Goal: Transaction & Acquisition: Purchase product/service

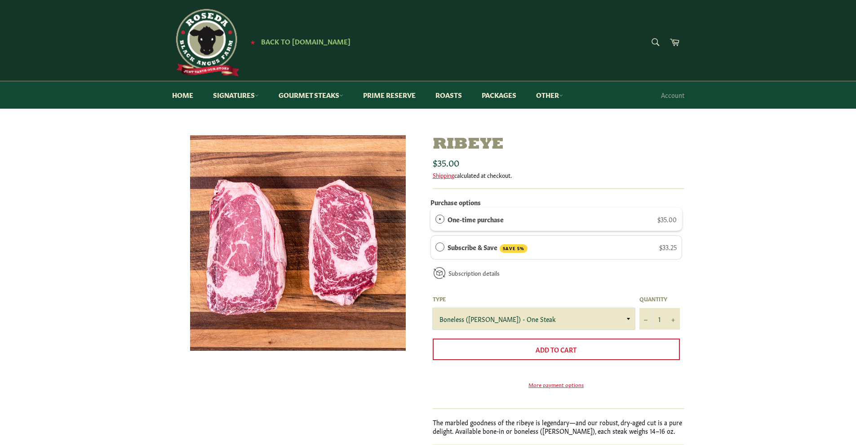
click at [621, 320] on select "Boneless (Delmonico) - One Steak Bone-In - One Steak" at bounding box center [533, 319] width 202 height 22
select select "Bone-In - One Steak"
click at [432, 308] on select "Boneless (Delmonico) - One Steak Bone-In - One Steak" at bounding box center [533, 319] width 202 height 22
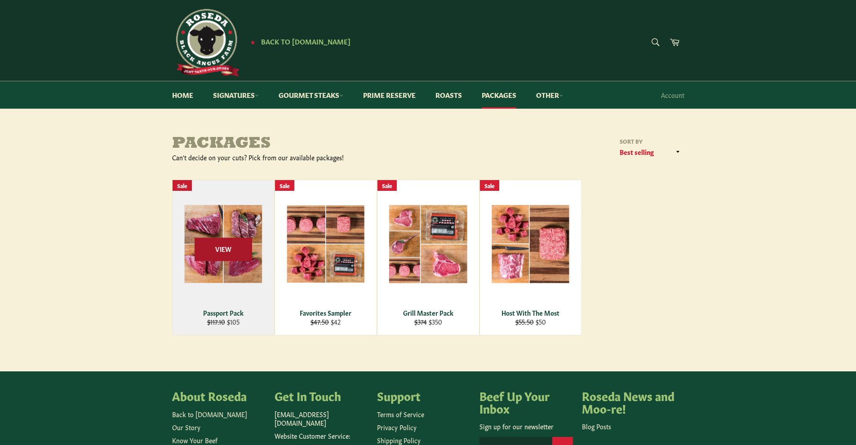
click at [220, 255] on span "View" at bounding box center [222, 249] width 57 height 23
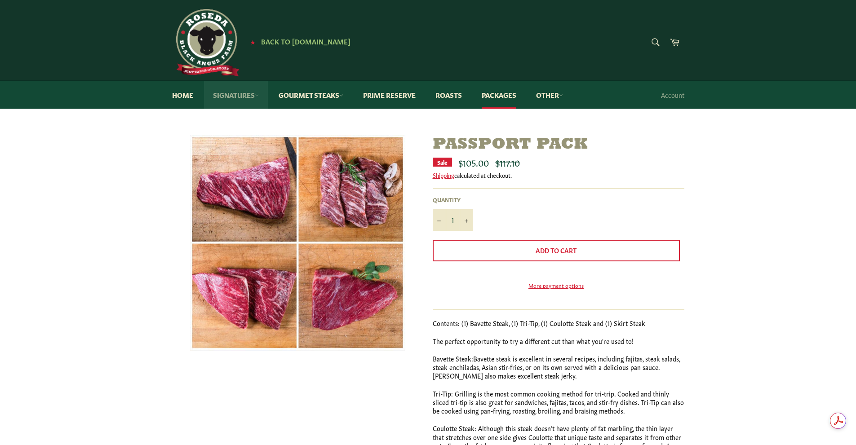
click at [256, 95] on link "Signatures" at bounding box center [236, 94] width 64 height 27
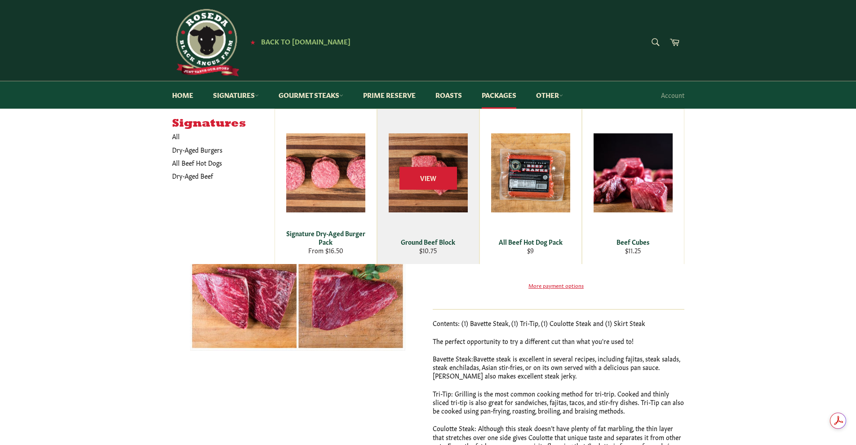
click at [428, 242] on div "Ground Beef Block" at bounding box center [428, 242] width 90 height 9
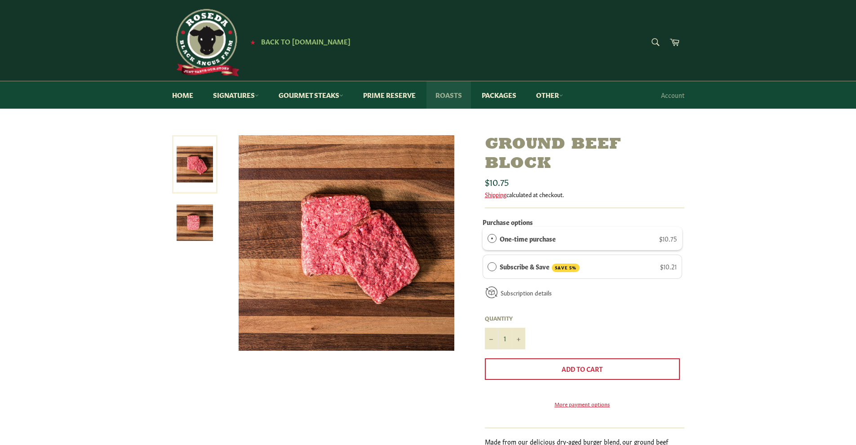
click at [458, 93] on link "Roasts" at bounding box center [448, 94] width 44 height 27
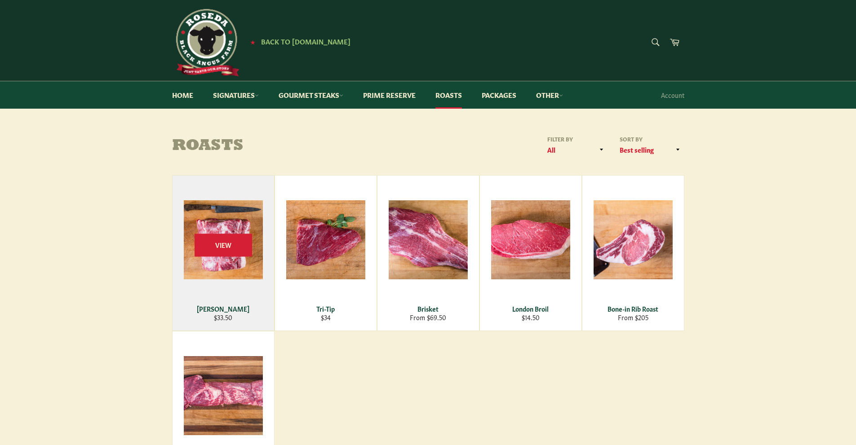
click at [264, 215] on div "View" at bounding box center [222, 253] width 101 height 155
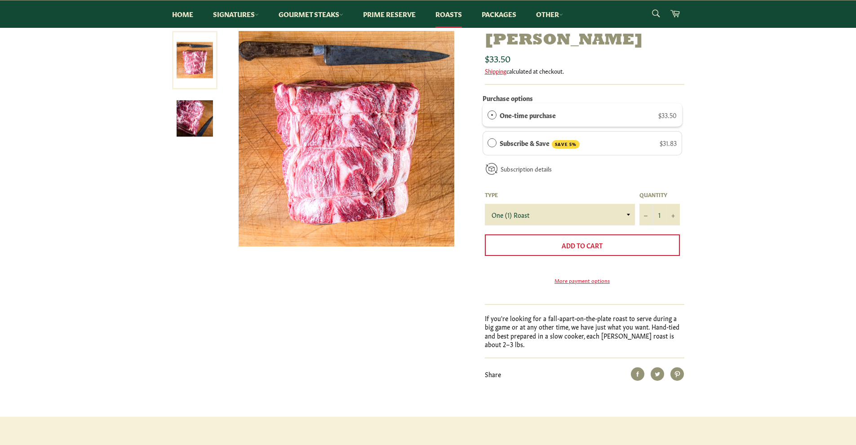
scroll to position [90, 0]
